Goal: Find specific page/section: Find specific page/section

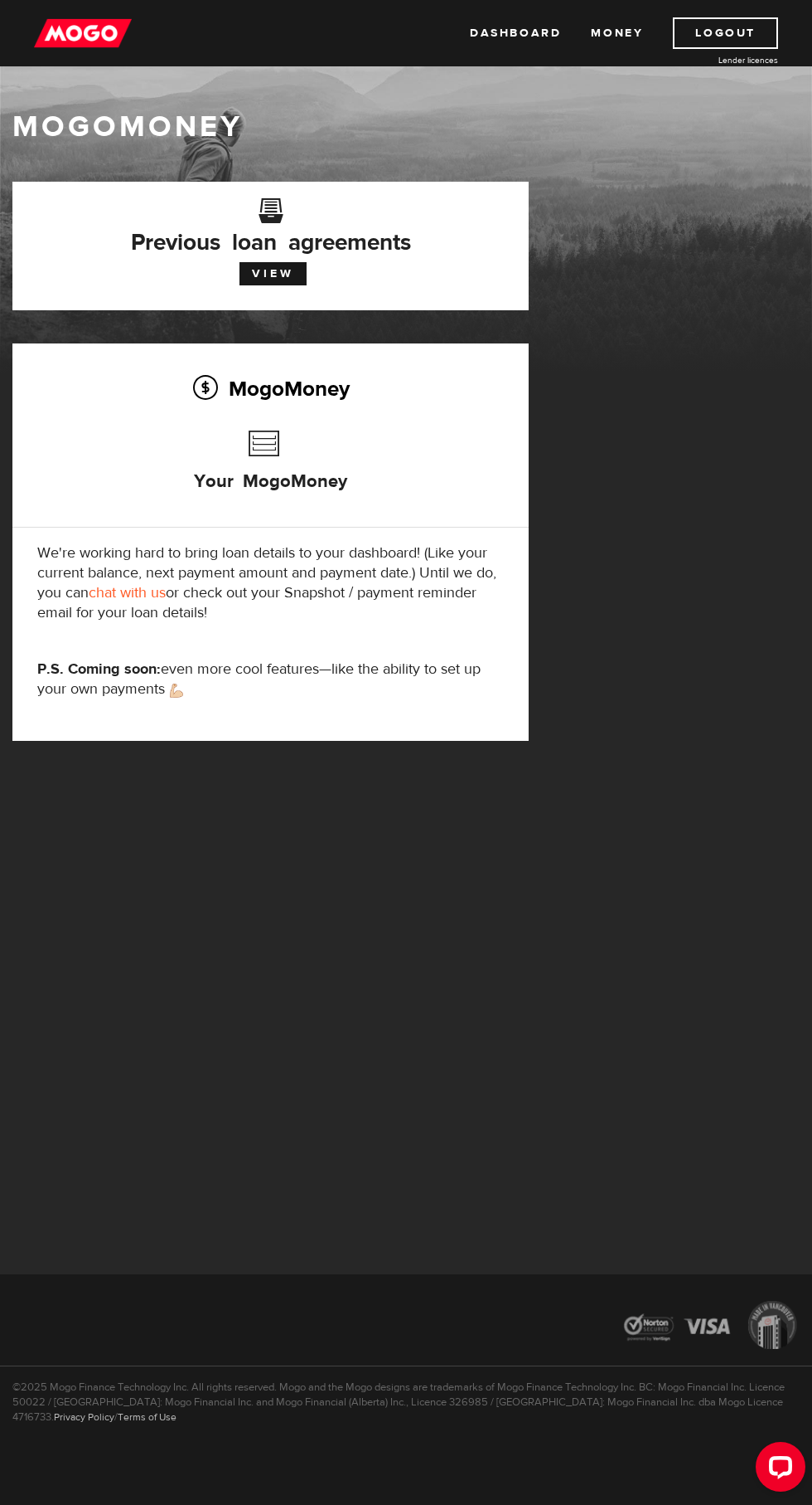
click at [287, 478] on h3 "Your MogoMoney" at bounding box center [270, 470] width 153 height 94
click at [274, 274] on link "View" at bounding box center [273, 273] width 67 height 24
